Goal: Task Accomplishment & Management: Manage account settings

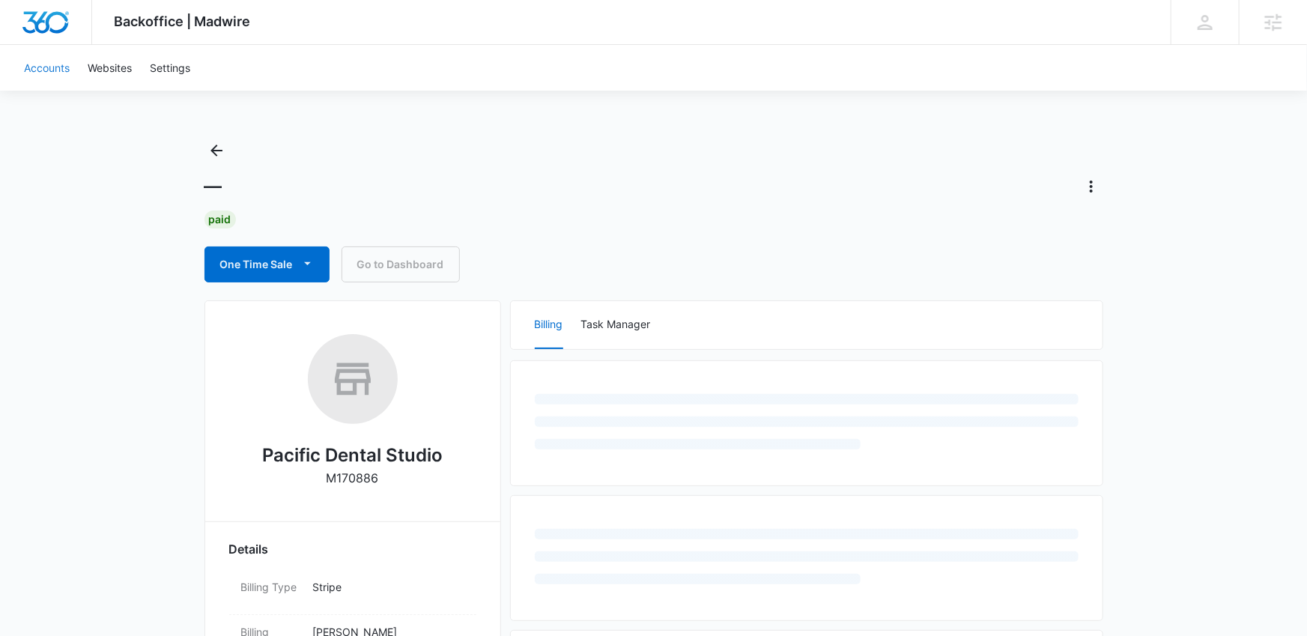
click at [40, 69] on link "Accounts" at bounding box center [47, 68] width 64 height 46
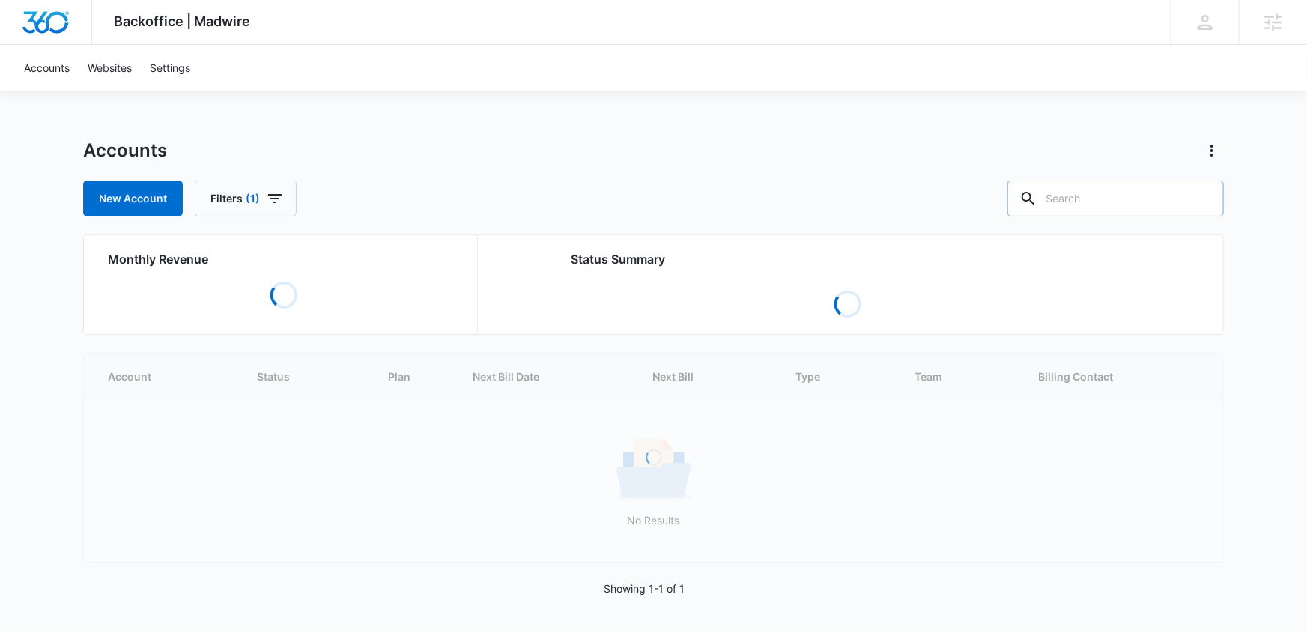
click at [1097, 192] on input "text" at bounding box center [1115, 198] width 216 height 36
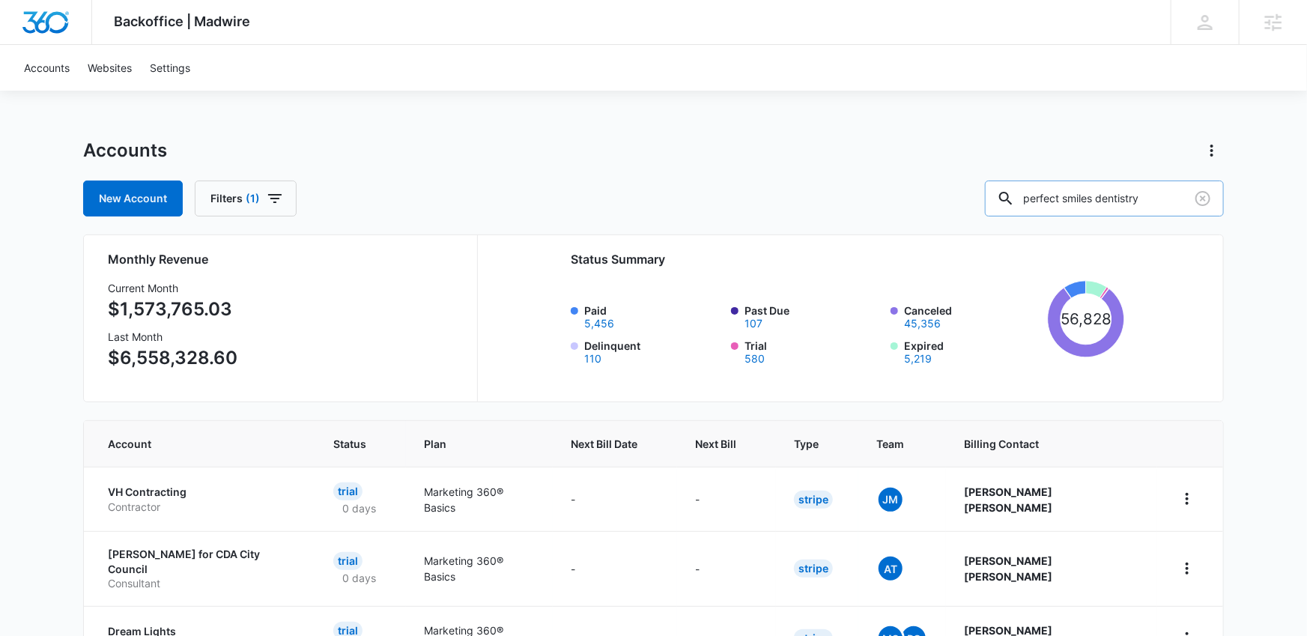
type input "perfect smiles dentistry"
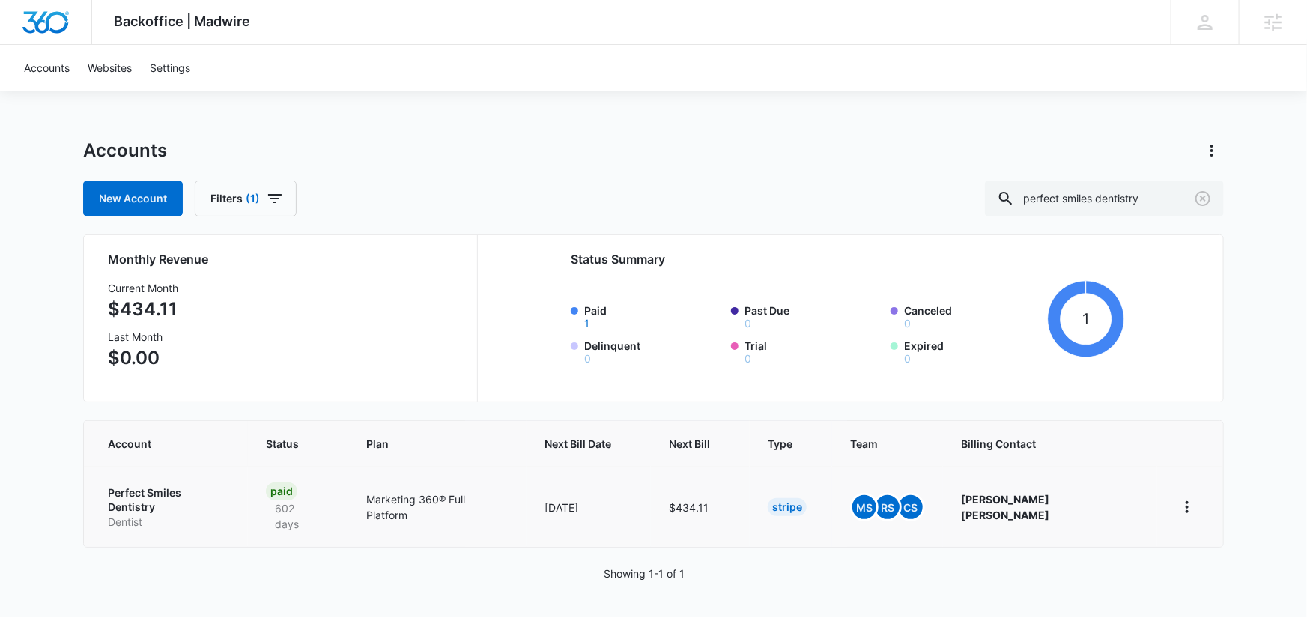
click at [188, 488] on p "Perfect Smiles Dentistry" at bounding box center [169, 499] width 122 height 29
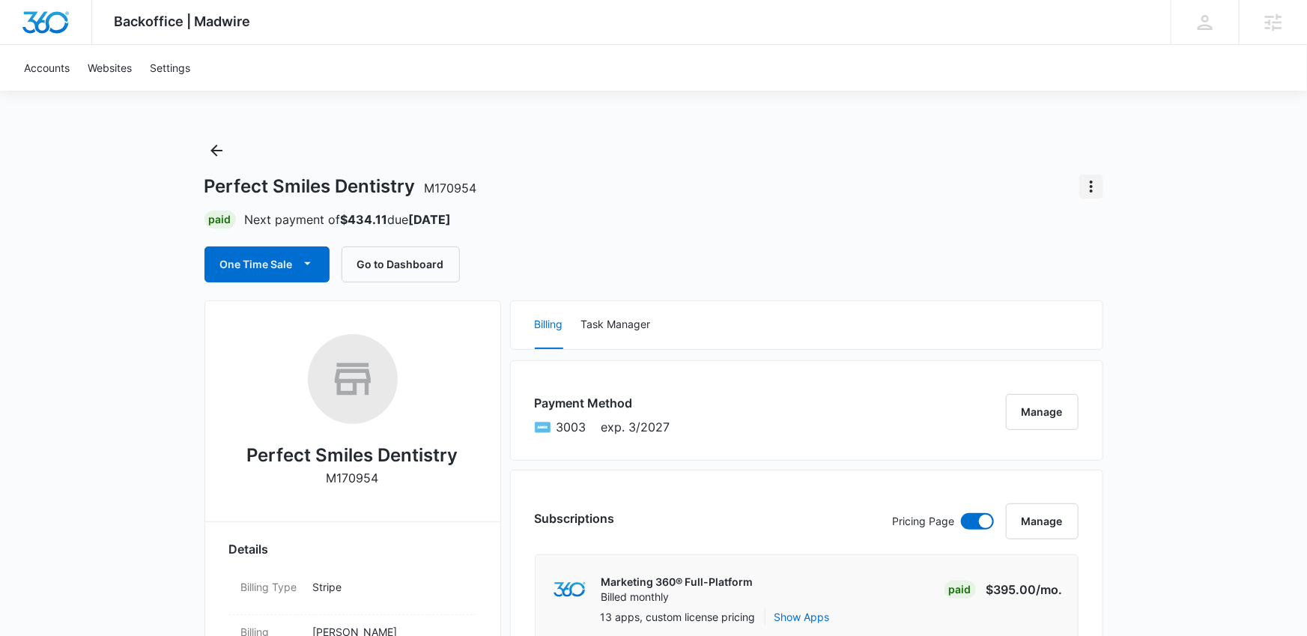
click at [1091, 183] on icon "Actions" at bounding box center [1091, 186] width 3 height 12
click at [1106, 223] on div "Close Account" at bounding box center [1133, 228] width 70 height 10
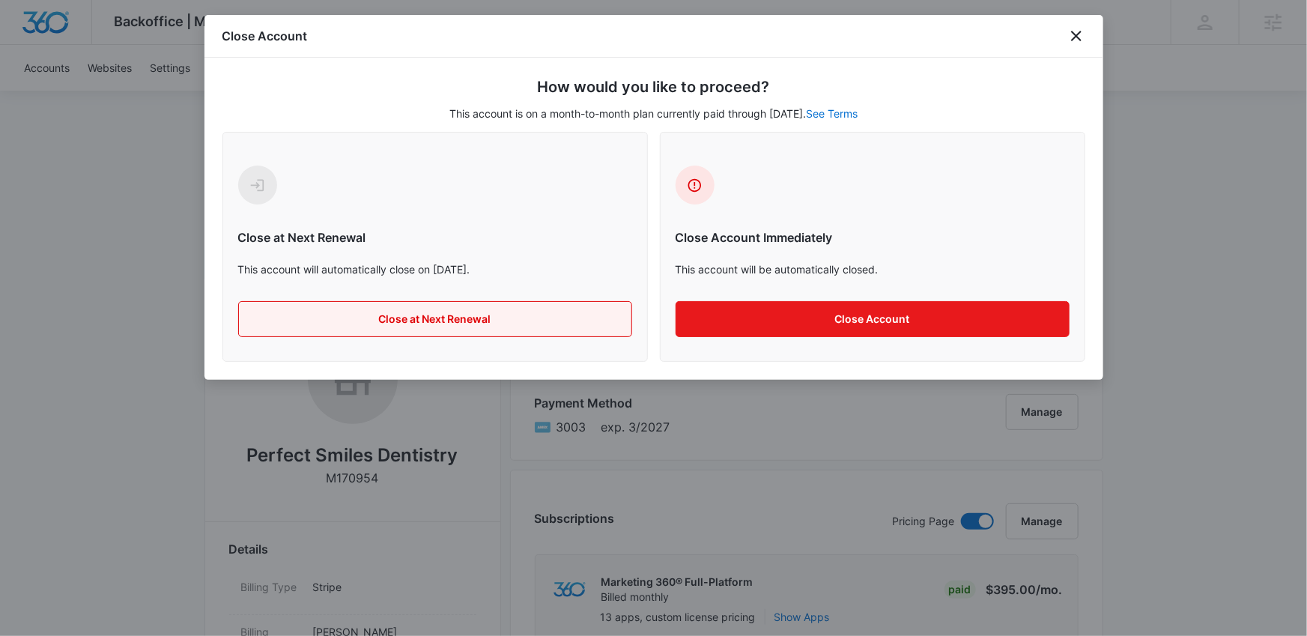
click at [546, 312] on button "Close at Next Renewal" at bounding box center [435, 319] width 394 height 36
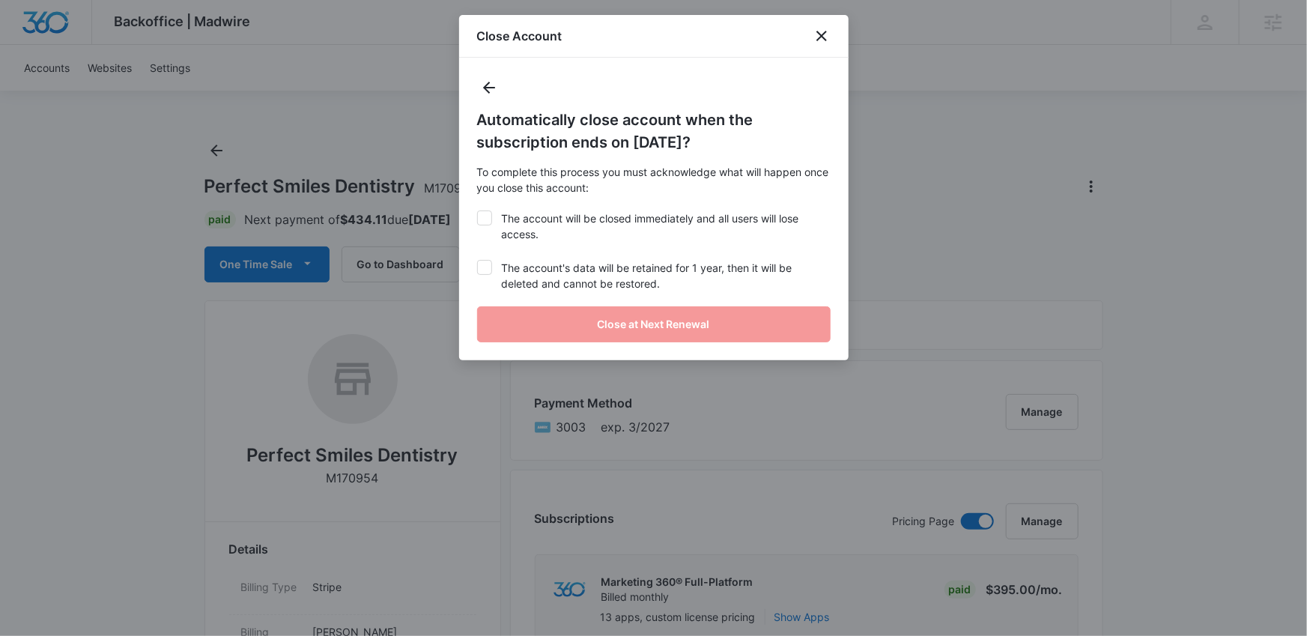
click at [525, 236] on label "The account will be closed immediately and all users will lose access." at bounding box center [653, 225] width 353 height 31
click at [478, 211] on input "The account will be closed immediately and all users will lose access." at bounding box center [477, 210] width 1 height 1
checkbox input "true"
click at [527, 273] on label "The account's data will be retained for 1 year, then it will be deleted and can…" at bounding box center [653, 275] width 353 height 31
click at [478, 261] on input "The account's data will be retained for 1 year, then it will be deleted and can…" at bounding box center [477, 260] width 1 height 1
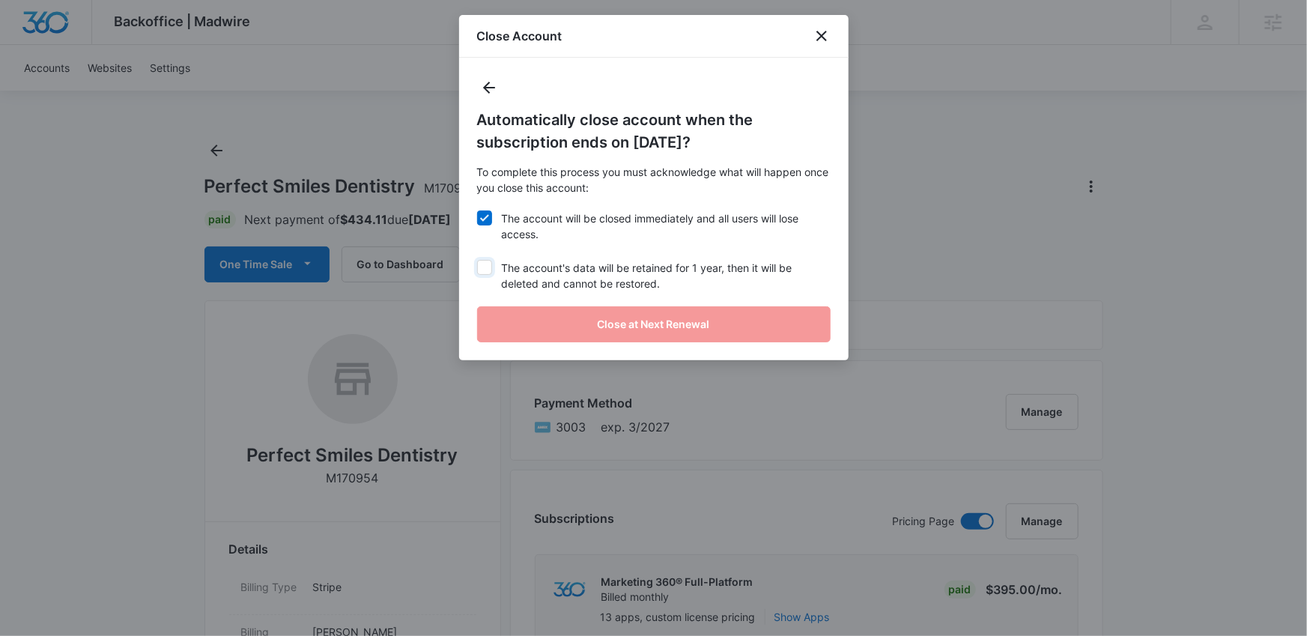
checkbox input "true"
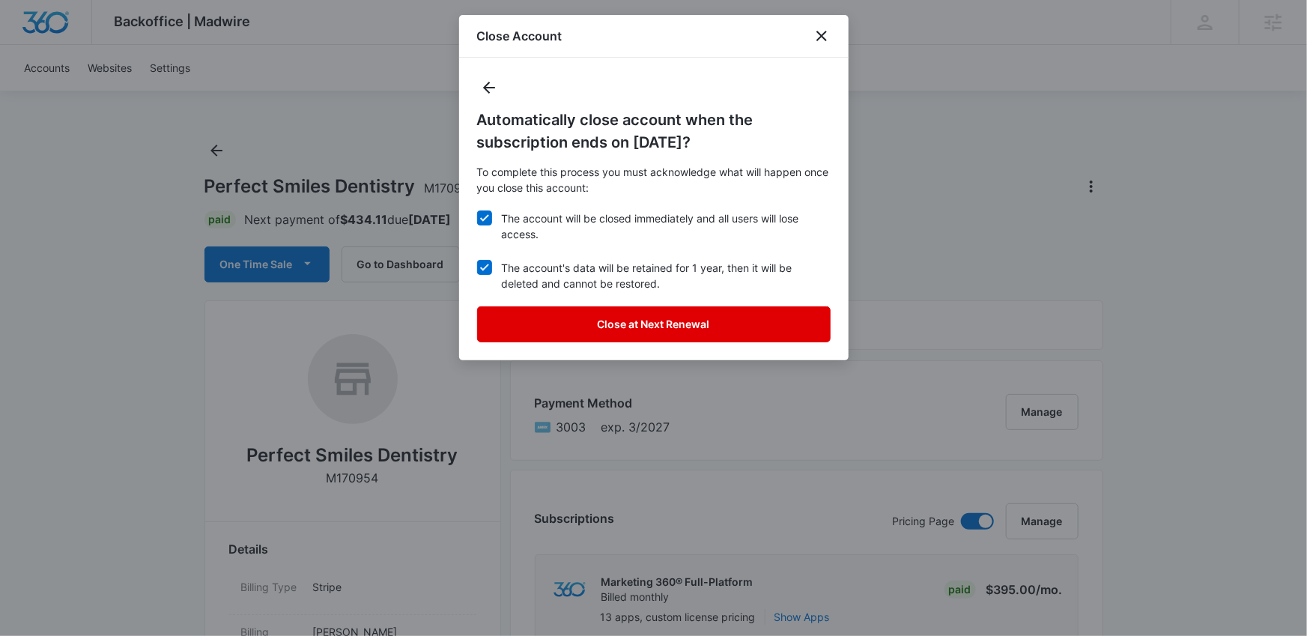
click at [569, 311] on button "Close at Next Renewal" at bounding box center [653, 324] width 353 height 36
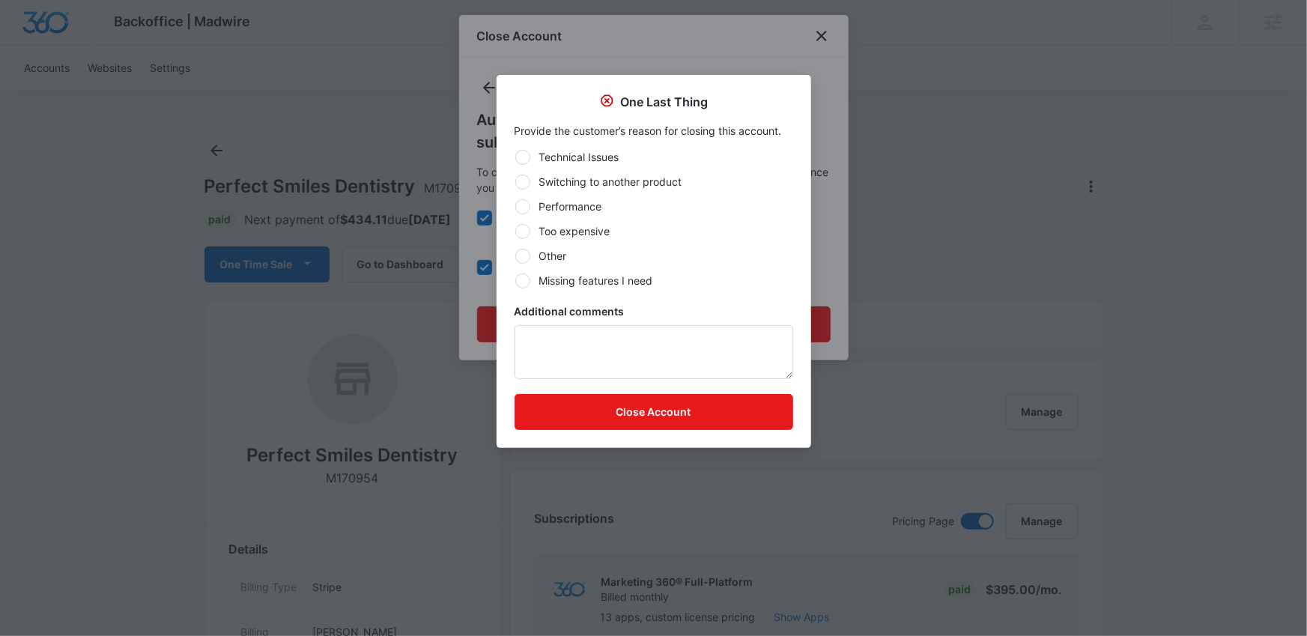
click at [592, 186] on label "Switching to another product" at bounding box center [654, 182] width 279 height 16
click at [515, 182] on input "Switching to another product" at bounding box center [515, 181] width 1 height 1
radio input "true"
click at [645, 405] on button "Close Account" at bounding box center [654, 412] width 279 height 36
